Goal: Task Accomplishment & Management: Manage account settings

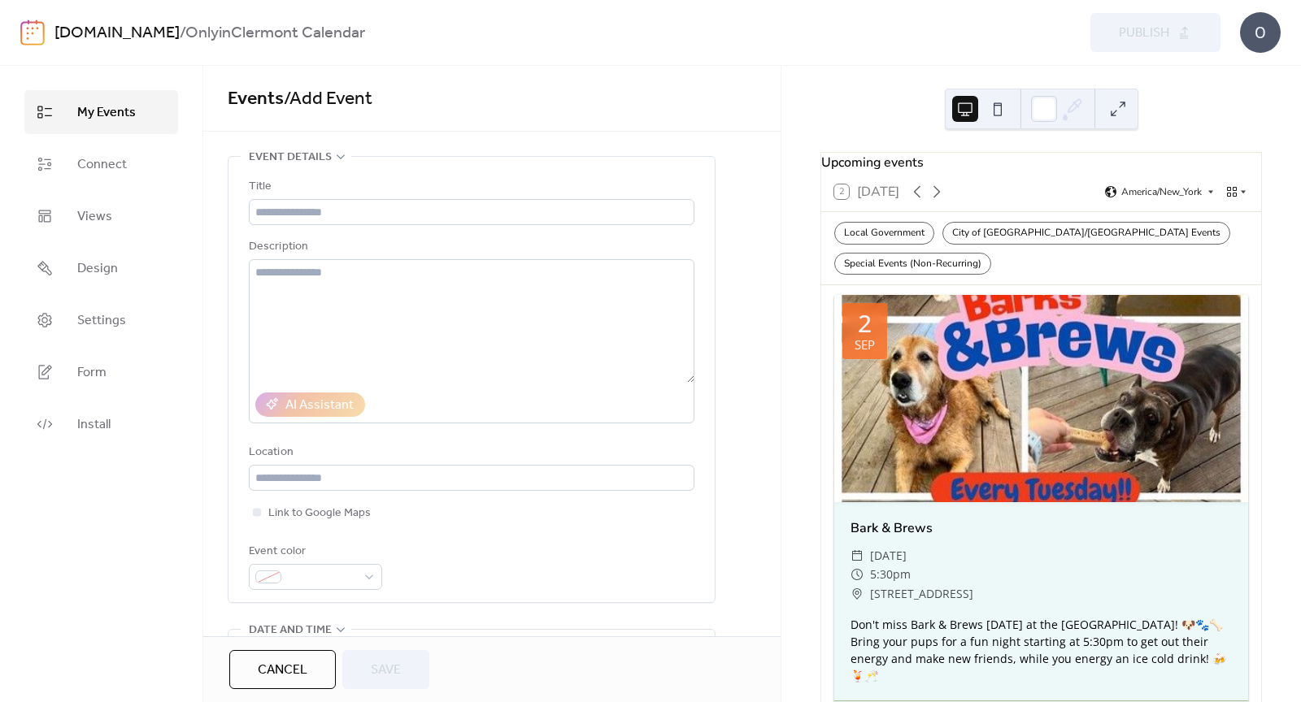
click at [60, 107] on link "My Events" at bounding box center [101, 112] width 154 height 44
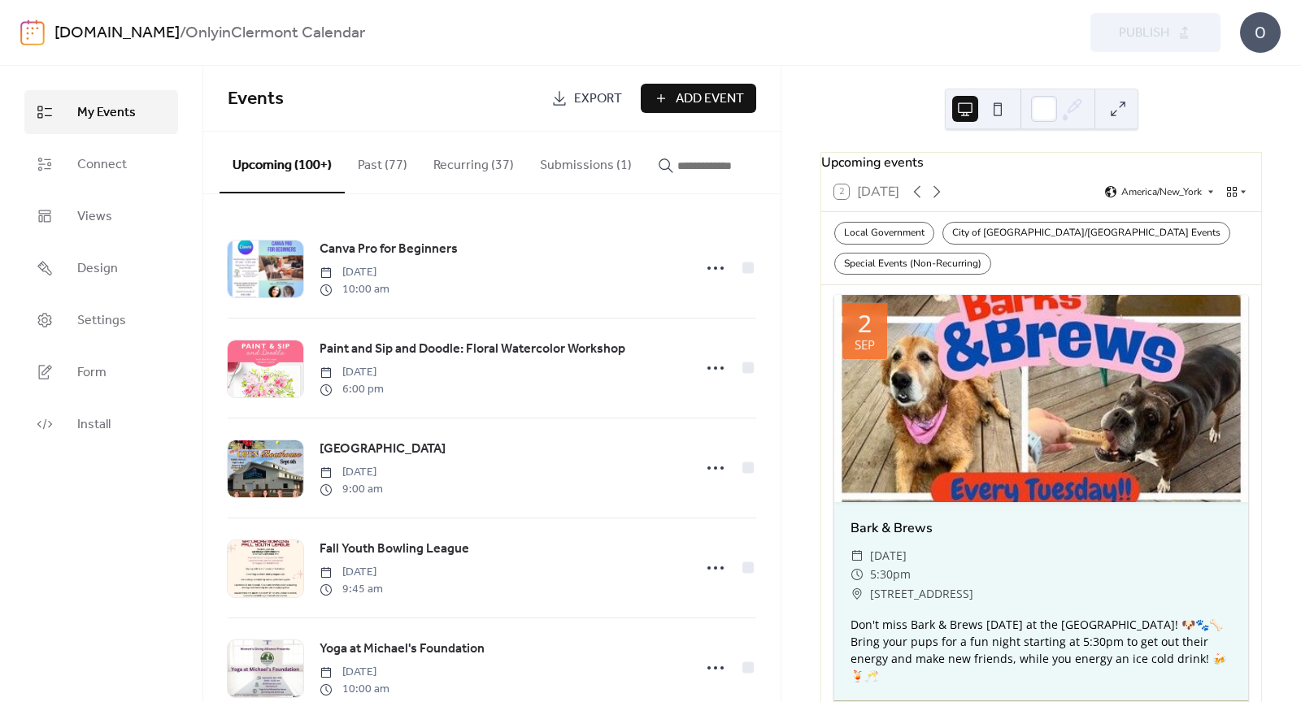
click at [498, 179] on button "Recurring (37)" at bounding box center [473, 162] width 107 height 60
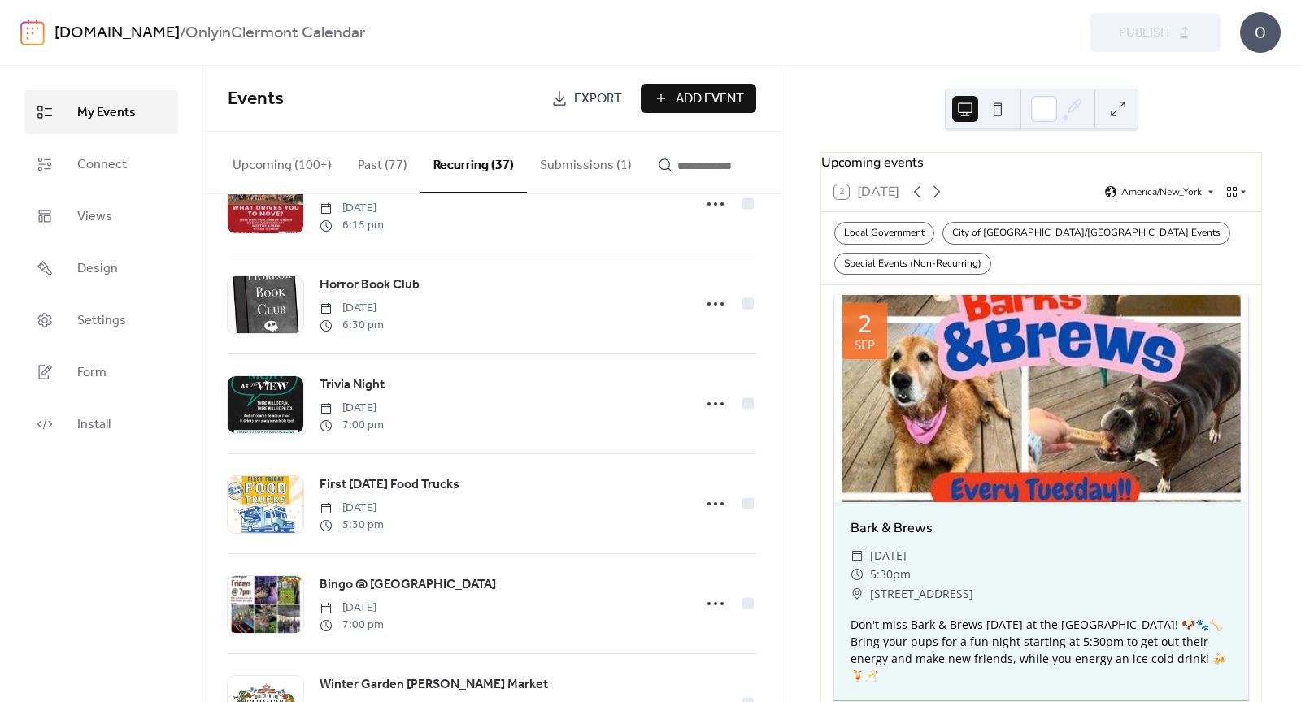
scroll to position [367, 0]
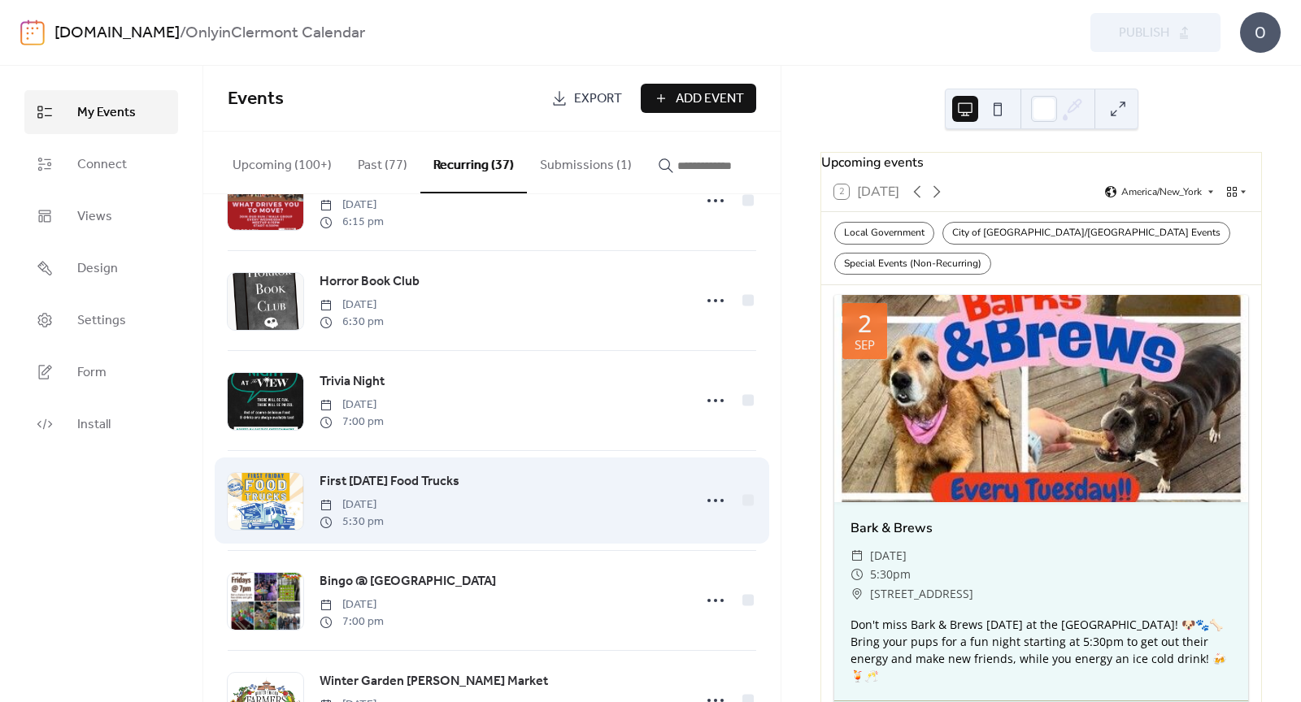
click at [398, 487] on span "First [DATE] Food Trucks" at bounding box center [390, 482] width 140 height 20
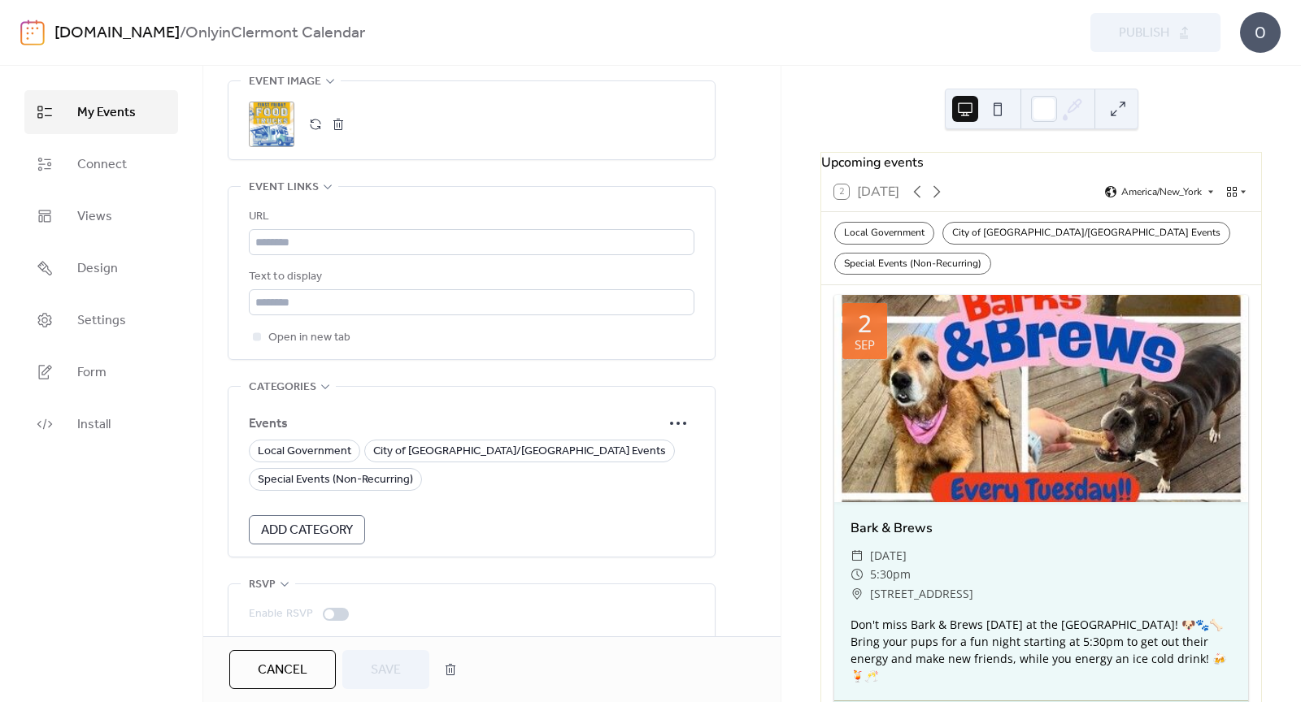
scroll to position [1250, 0]
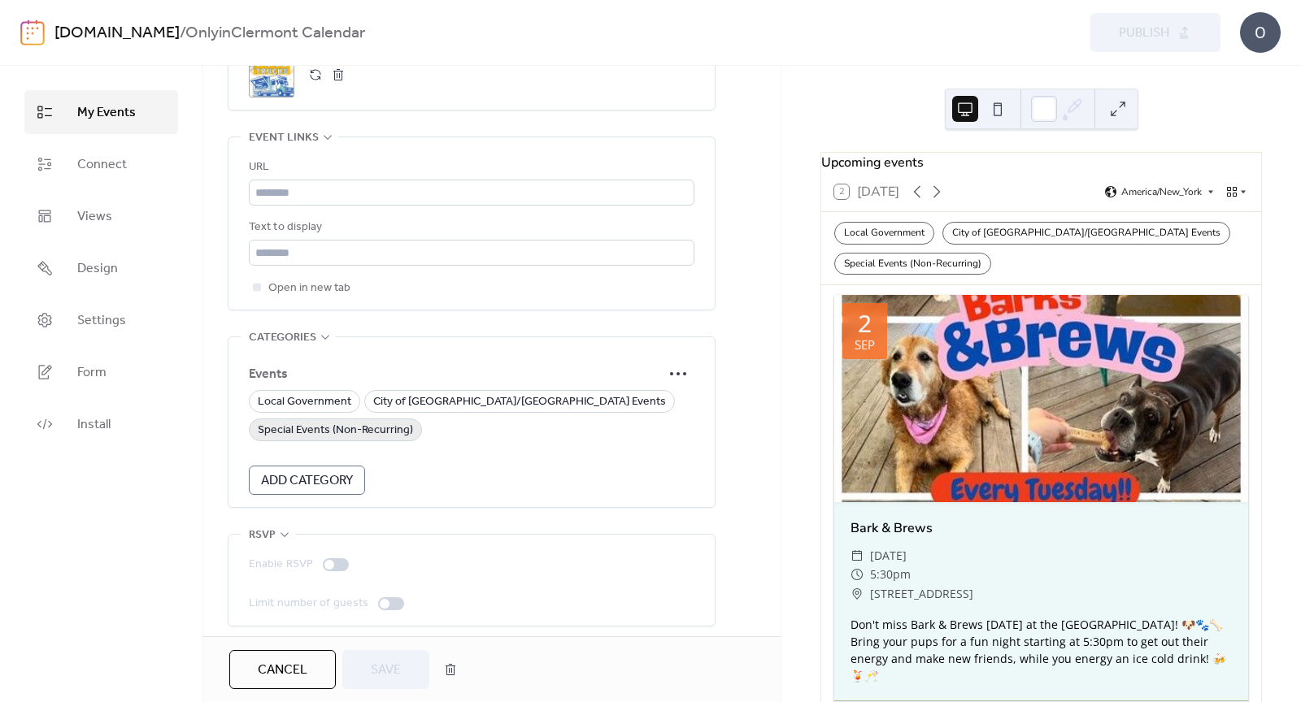
click at [395, 426] on span "Special Events (Non-Recurring)" at bounding box center [335, 431] width 155 height 20
click at [415, 668] on button "Save" at bounding box center [385, 669] width 87 height 39
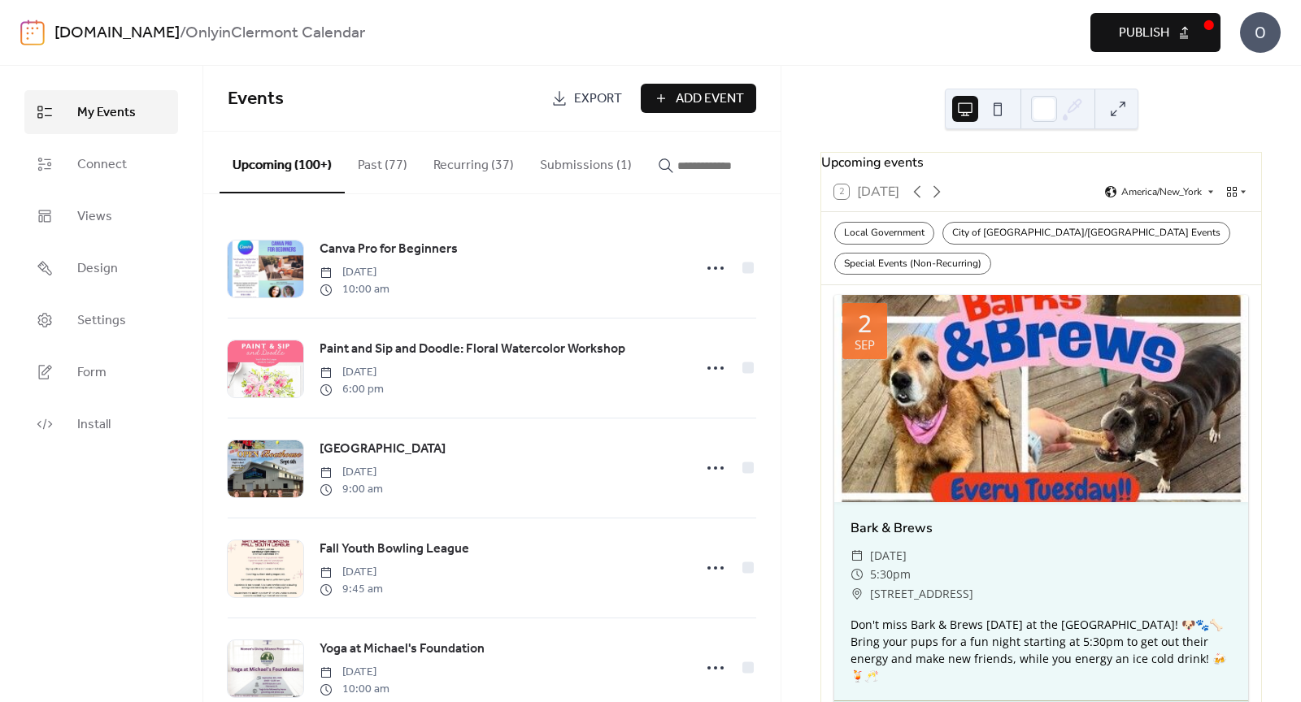
click at [1110, 18] on button "Publish" at bounding box center [1155, 32] width 130 height 39
